Goal: Information Seeking & Learning: Find specific fact

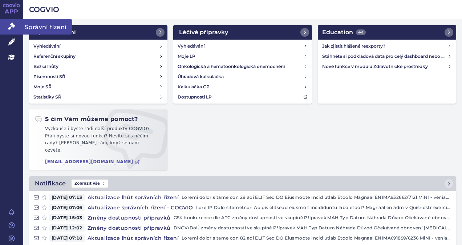
click at [25, 26] on span "Správní řízení" at bounding box center [47, 26] width 49 height 15
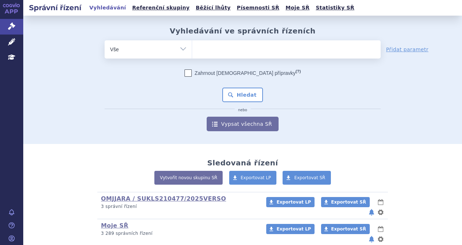
click at [197, 48] on input "search" at bounding box center [199, 48] width 4 height 9
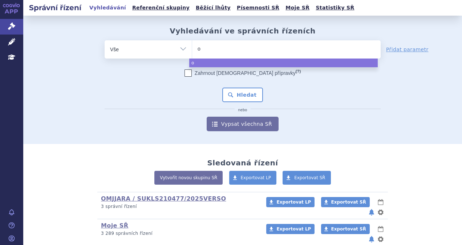
type input "om"
type input "omjj"
type input "omjja"
type input "omjjar"
type input "omjjara"
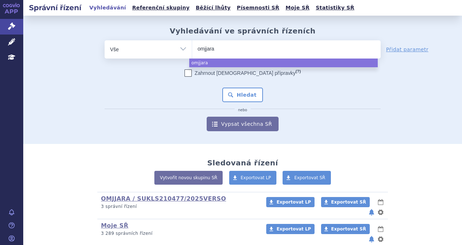
select select "omjjara"
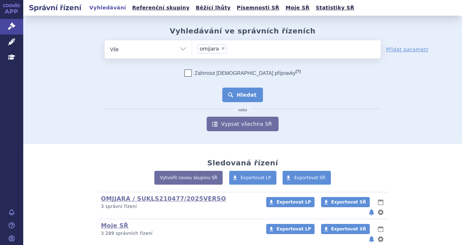
click at [241, 98] on button "Hledat" at bounding box center [242, 94] width 41 height 15
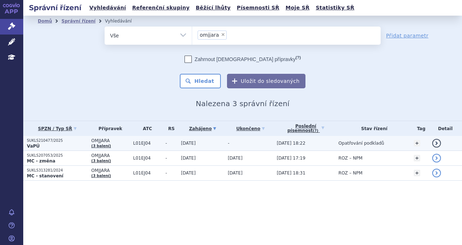
click at [57, 141] on p "SUKLS210477/2025" at bounding box center [57, 140] width 61 height 5
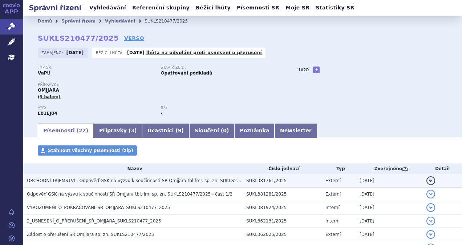
click at [62, 183] on span "OBCHODNÍ TAJEMSTVÍ - Odpověď GSK na výzvu k součinnosti SŘ Omjjara tbl.fml. sp.…" at bounding box center [182, 180] width 311 height 5
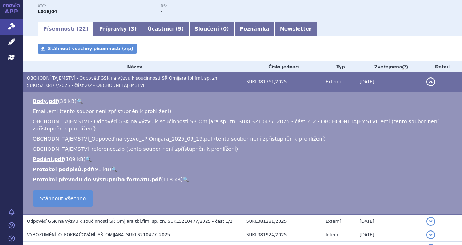
scroll to position [116, 0]
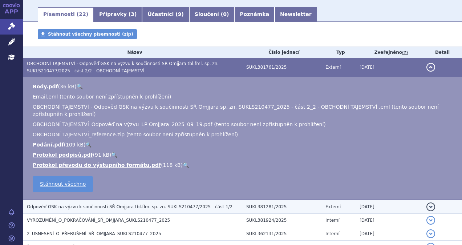
click at [73, 209] on span "Odpověď GSK na výzvu k součinnosti SŘ Omjjara tbl.flm. sp. zn. SUKLS210477/2025…" at bounding box center [129, 206] width 205 height 5
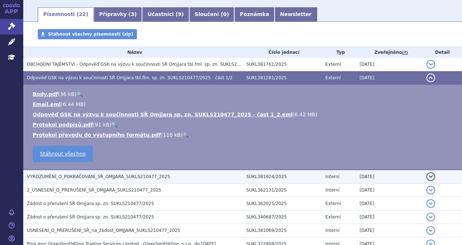
click at [53, 176] on span "VYROZUMĚNÍ_O_POKRAČOVÁNÍ_SŘ_OMJJARA_SUKLS210477_2025" at bounding box center [98, 176] width 143 height 5
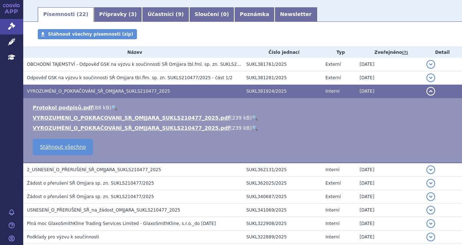
click at [53, 176] on td "Žádost o přerušení SŘ Omjjara sp. zn. SUKLS210477/2025" at bounding box center [132, 182] width 219 height 13
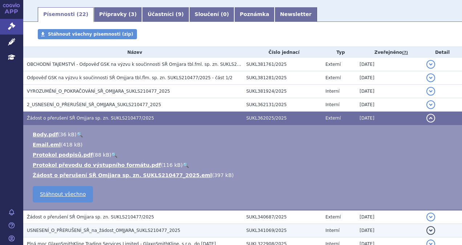
click at [46, 230] on span "USNESENÍ_O_PŘERUŠENÍ_SŘ_na_žádost_OMJJARA_SUKLS210477_2025" at bounding box center [103, 230] width 153 height 5
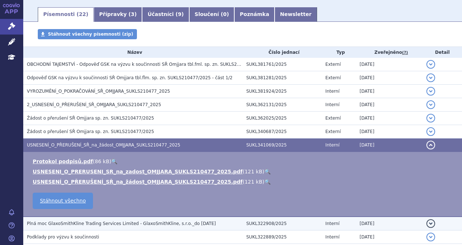
click at [58, 221] on span "Plná moc GlaxoSmithKline Trading Services Limited - GlaxoSmithKline, s.r.o._do …" at bounding box center [121, 223] width 189 height 5
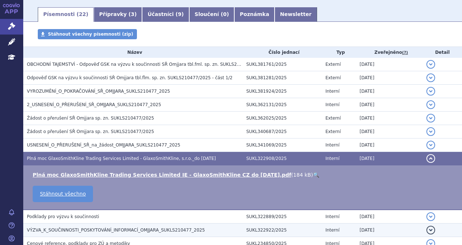
click at [56, 227] on span "VÝZVA_K_SOUČINNOSTI_POSKYTOVÁNÍ_INFORMACÍ_OMJJARA_SUKLS210477_2025" at bounding box center [116, 229] width 178 height 5
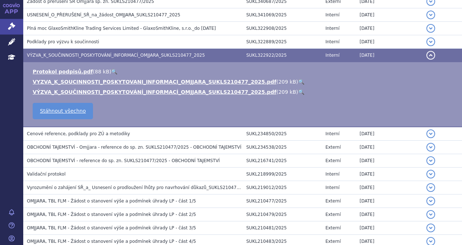
scroll to position [247, 0]
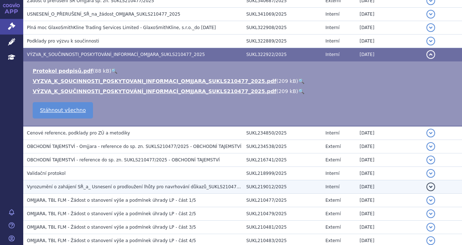
click at [51, 188] on span "Vyrozumění o zahájení SŘ_a_ Usnesení o prodloužení lhůty pro navrhování důkazů_…" at bounding box center [139, 186] width 225 height 5
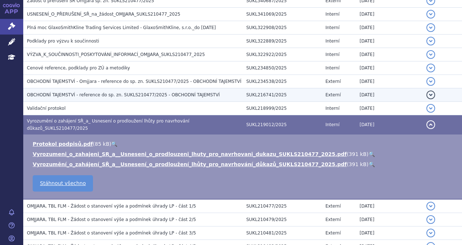
click at [47, 93] on span "OBCHODNÍ TAJEMSTVÍ - reference do sp. zn. SUKLS210477/2025 - OBCHODNÍ TAJEMSTVÍ" at bounding box center [123, 94] width 193 height 5
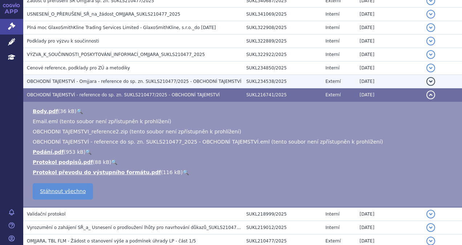
click at [47, 85] on td "OBCHODNÍ TAJEMSTVÍ - Omjjara - reference do sp. zn. SUKLS210477/2025 - OBCHODNÍ…" at bounding box center [132, 81] width 219 height 13
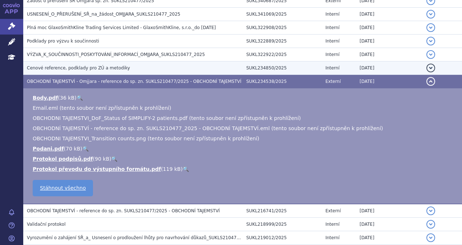
click at [48, 71] on td "Cenové reference, podklady pro ZÚ a metodiky" at bounding box center [132, 67] width 219 height 13
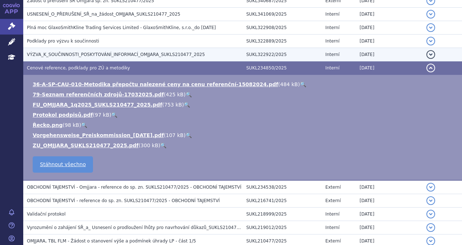
click at [49, 60] on td "VÝZVA_K_SOUČINNOSTI_POSKYTOVÁNÍ_INFORMACÍ_OMJJARA_SUKLS210477_2025" at bounding box center [132, 54] width 219 height 13
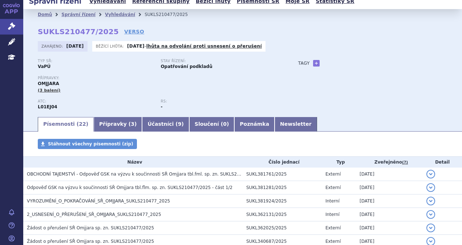
scroll to position [0, 0]
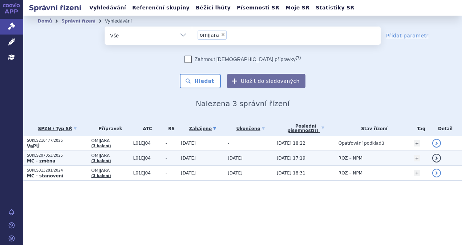
click at [38, 156] on p "SUKLS207053/2025" at bounding box center [57, 155] width 61 height 5
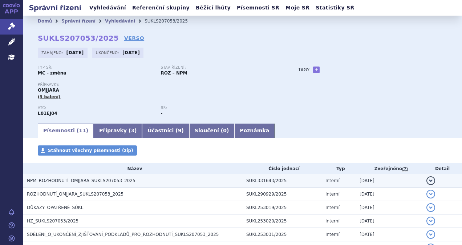
click at [44, 181] on span "NPM_ROZHODNUTÍ_OMJJARA_SUKLS207053_2025" at bounding box center [81, 180] width 109 height 5
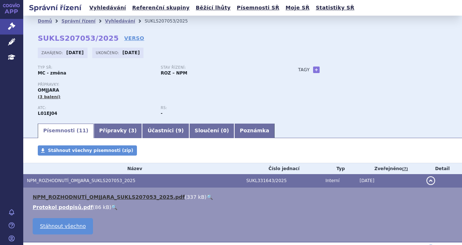
click at [47, 195] on link "NPM_ROZHODNUTÍ_OMJJARA_SUKLS207053_2025.pdf" at bounding box center [109, 197] width 152 height 6
